Goal: Information Seeking & Learning: Learn about a topic

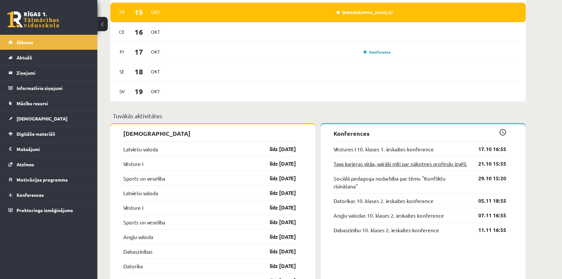
scroll to position [501, 0]
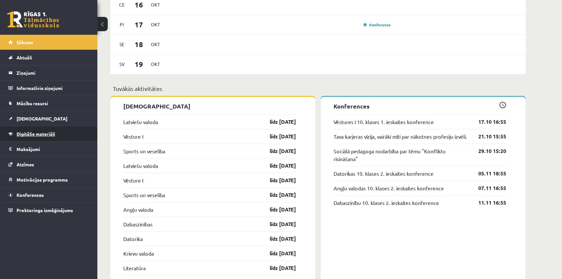
click at [25, 136] on link "Digitālie materiāli" at bounding box center [48, 133] width 81 height 15
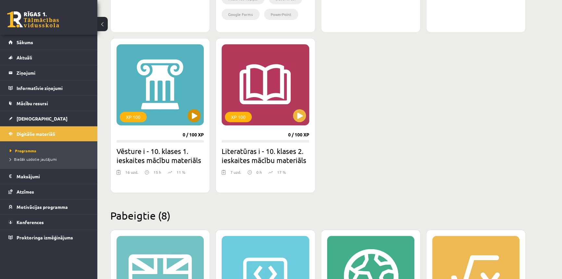
scroll to position [531, 0]
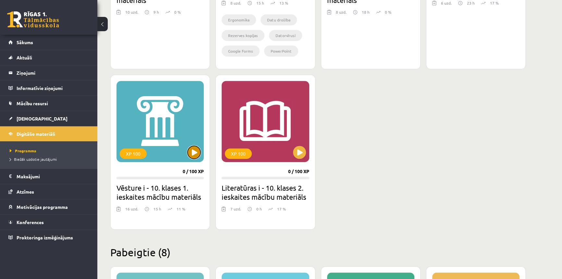
click at [194, 157] on button at bounding box center [194, 152] width 13 height 13
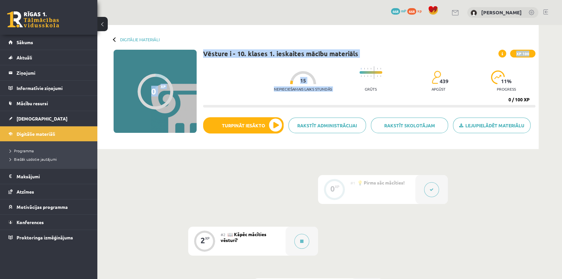
drag, startPoint x: 166, startPoint y: 84, endPoint x: 317, endPoint y: 175, distance: 175.5
click at [354, 66] on div "0 XP XP 100 0 / 100 XP Vēsture i - 10. klases 1. ieskaites mācību materiāls XP …" at bounding box center [318, 98] width 435 height 96
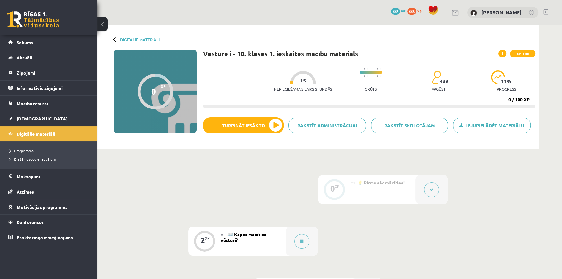
click at [302, 244] on button at bounding box center [301, 241] width 15 height 15
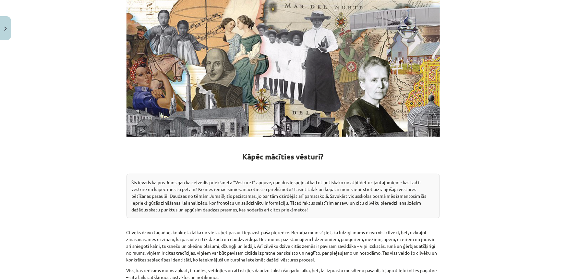
scroll to position [118, 0]
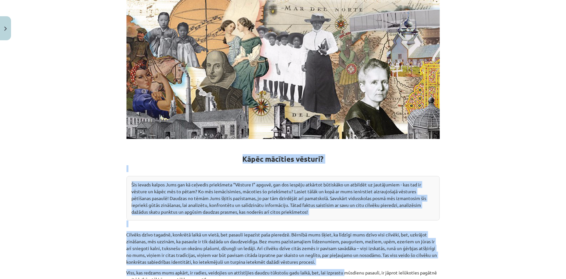
drag, startPoint x: 240, startPoint y: 155, endPoint x: 345, endPoint y: 272, distance: 156.7
click at [345, 272] on div "Kāpēc mācīties vēsturi? Šis ievads kalpos Jums gan kā ceļvedis priekšmeta “Vēst…" at bounding box center [283, 253] width 313 height 511
click at [270, 119] on img at bounding box center [283, 68] width 313 height 141
click at [253, 103] on img at bounding box center [283, 68] width 313 height 141
click at [189, 136] on img at bounding box center [283, 68] width 313 height 141
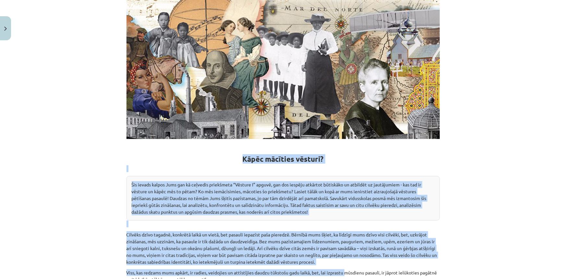
click at [176, 150] on h1 "Kāpēc mācīties vēsturi?" at bounding box center [283, 153] width 313 height 20
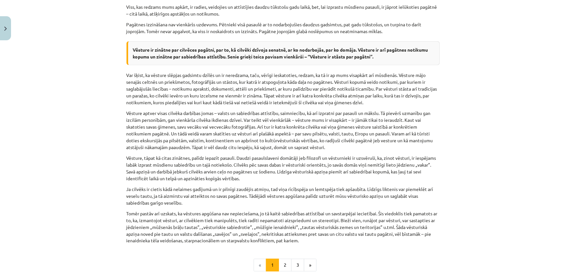
scroll to position [450, 0]
